Goal: Transaction & Acquisition: Purchase product/service

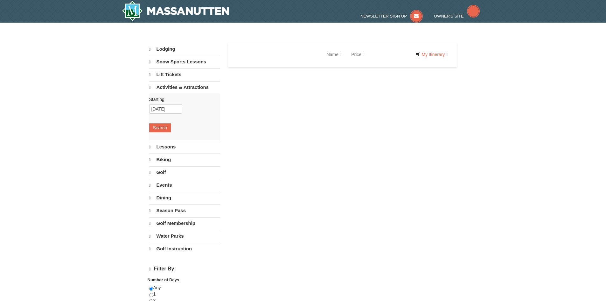
select select "9"
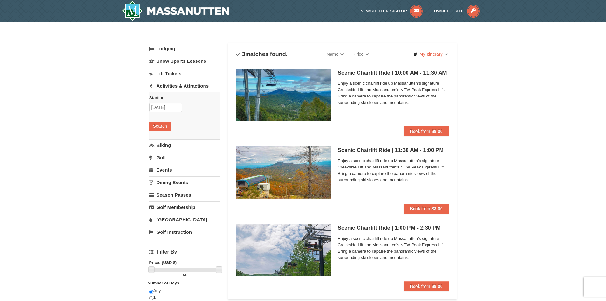
click at [321, 267] on img at bounding box center [283, 250] width 95 height 52
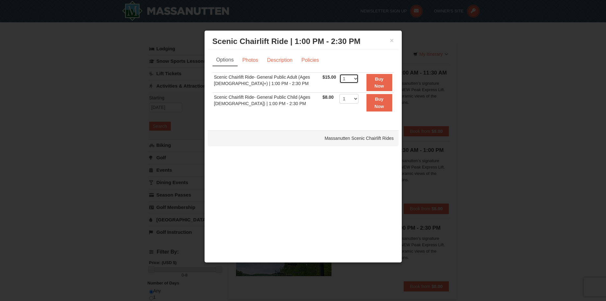
click at [355, 79] on select "1 2 3 4 5 6 7 8 9 10 11 12 13 14 15 16 17 18 19 20 21 22" at bounding box center [348, 79] width 19 height 10
select select "2"
click at [339, 74] on select "1 2 3 4 5 6 7 8 9 10 11 12 13 14 15 16 17 18 19 20 21 22" at bounding box center [348, 79] width 19 height 10
click at [376, 86] on strong "Buy Now" at bounding box center [379, 82] width 10 height 12
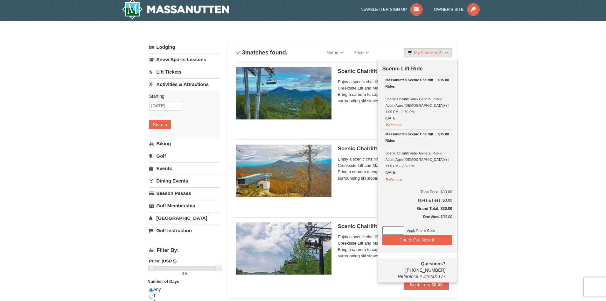
scroll to position [2, 0]
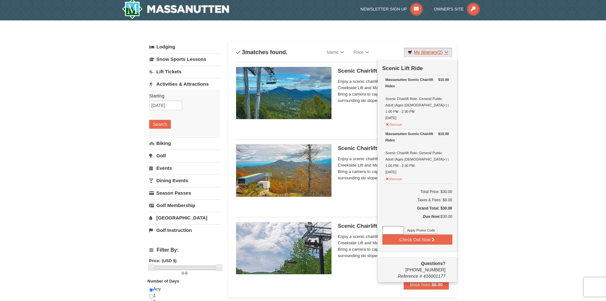
click at [448, 52] on link "My Itinerary (2)" at bounding box center [428, 52] width 48 height 10
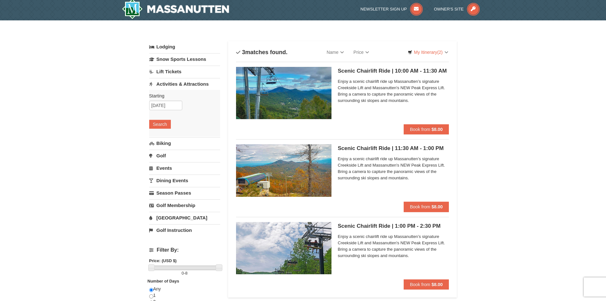
click at [187, 85] on link "Activities & Attractions" at bounding box center [184, 84] width 71 height 12
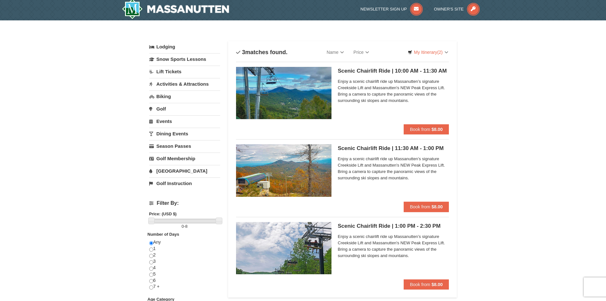
click at [187, 85] on link "Activities & Attractions" at bounding box center [184, 84] width 71 height 12
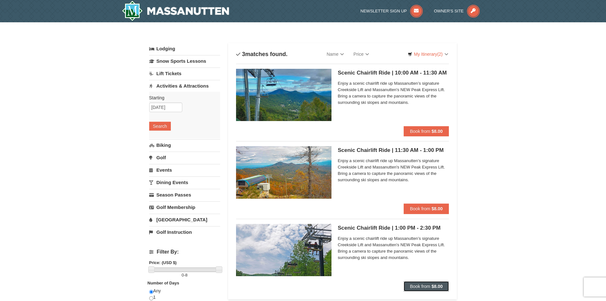
click at [428, 286] on span "Book from" at bounding box center [420, 285] width 20 height 5
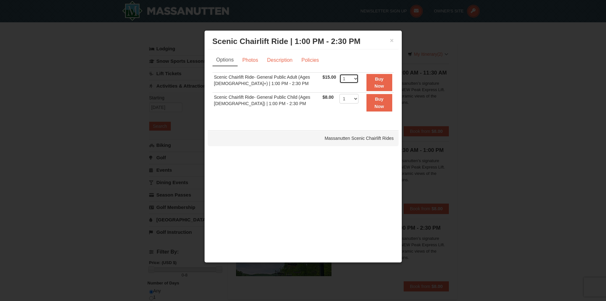
click at [356, 79] on select "1 2 3 4 5 6 7 8 9 10 11 12 13 14 15 16 17 18 19 20 21 22" at bounding box center [348, 79] width 19 height 10
select select "2"
click at [339, 74] on select "1 2 3 4 5 6 7 8 9 10 11 12 13 14 15 16 17 18 19 20 21 22" at bounding box center [348, 79] width 19 height 10
click at [379, 81] on strong "Buy Now" at bounding box center [379, 82] width 10 height 12
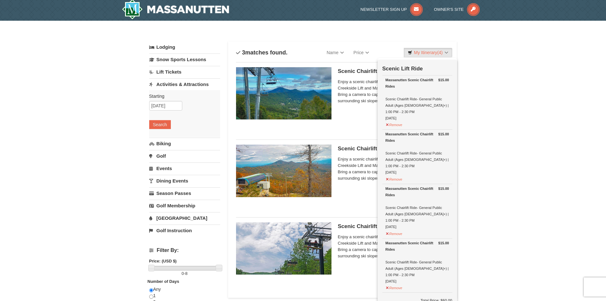
scroll to position [2, 0]
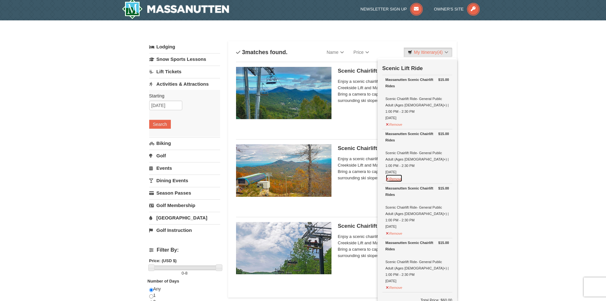
click at [394, 174] on button "Remove" at bounding box center [394, 178] width 17 height 8
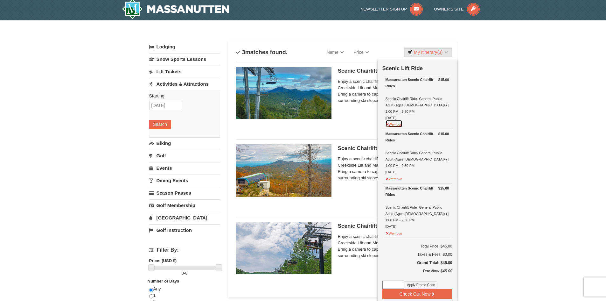
click at [397, 121] on button "Remove" at bounding box center [394, 124] width 17 height 8
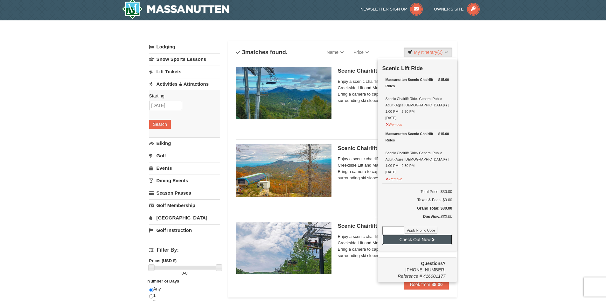
click at [425, 234] on button "Check Out Now" at bounding box center [417, 239] width 70 height 10
